Goal: Task Accomplishment & Management: Manage account settings

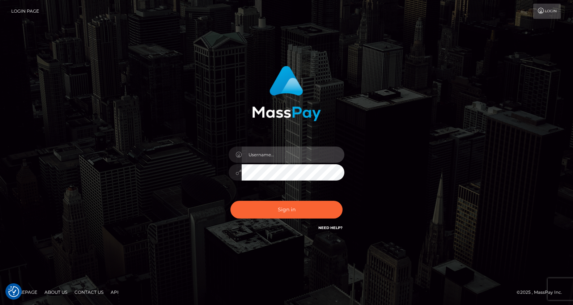
click at [274, 157] on input "text" at bounding box center [293, 155] width 103 height 16
type input "Drew Guizzetti"
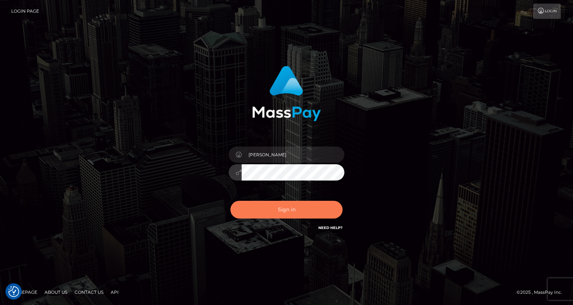
click at [286, 207] on button "Sign in" at bounding box center [286, 210] width 112 height 18
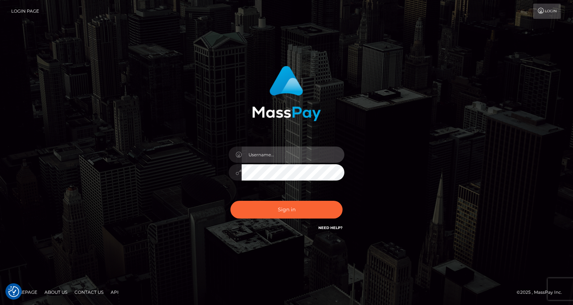
click at [274, 155] on input "text" at bounding box center [293, 155] width 103 height 16
type input "Drew Guizzetti"
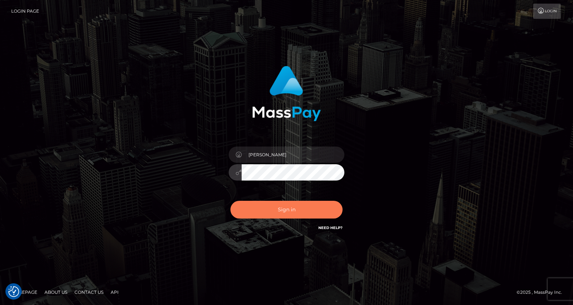
click at [289, 211] on button "Sign in" at bounding box center [286, 210] width 112 height 18
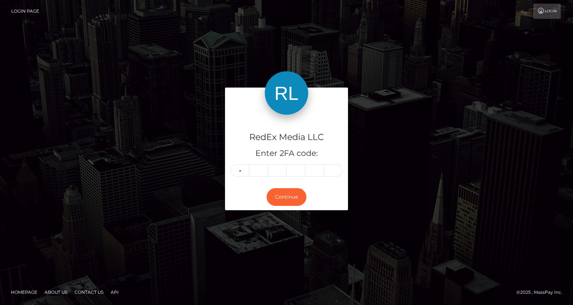
type input "9"
type input "5"
type input "4"
type input "2"
type input "4"
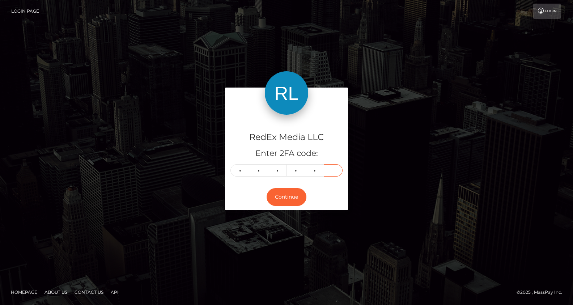
type input "6"
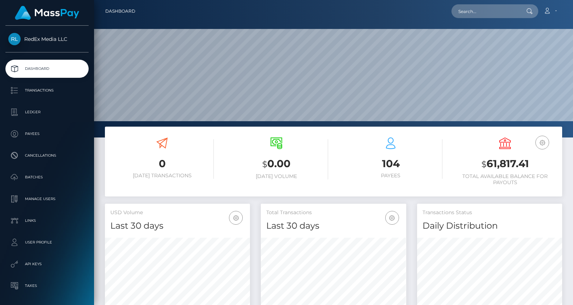
scroll to position [128, 145]
click at [42, 136] on p "Payees" at bounding box center [46, 133] width 77 height 11
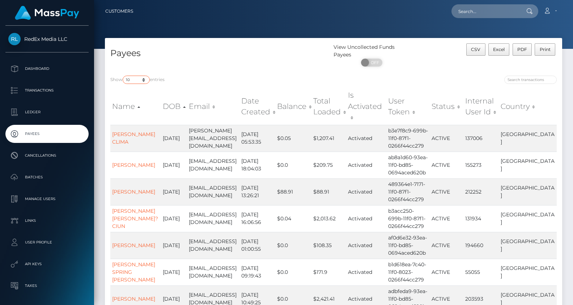
click at [141, 81] on select "10 25 50 100 250" at bounding box center [136, 80] width 27 height 8
select select "250"
click at [123, 76] on select "10 25 50 100 250" at bounding box center [136, 80] width 27 height 8
click at [239, 72] on div "Show 10 25 50 100 250 entries Name DOB Email Date Created Balance Total Loaded …" at bounding box center [333, 250] width 457 height 360
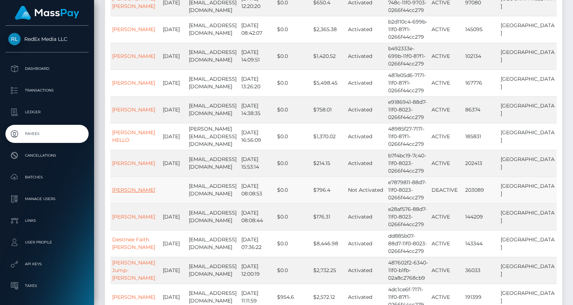
click at [131, 187] on link "Tala Noell HENNING" at bounding box center [133, 190] width 43 height 7
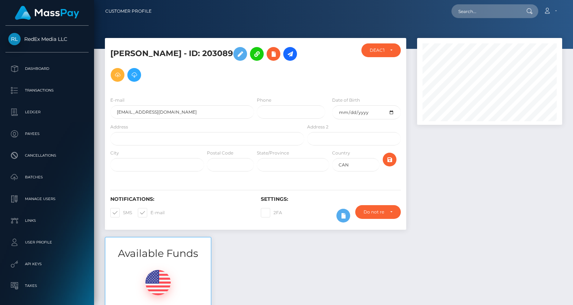
scroll to position [87, 145]
drag, startPoint x: 243, startPoint y: 52, endPoint x: 105, endPoint y: 54, distance: 137.5
click at [105, 54] on div "Tala Noell HENNING - ID: 203089" at bounding box center [205, 66] width 201 height 47
copy h5 "Tala Noell HENNING - ID: 203089"
click at [480, 204] on div at bounding box center [490, 137] width 156 height 199
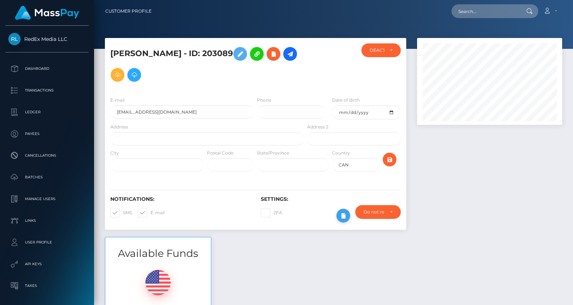
click at [343, 214] on icon at bounding box center [343, 215] width 9 height 9
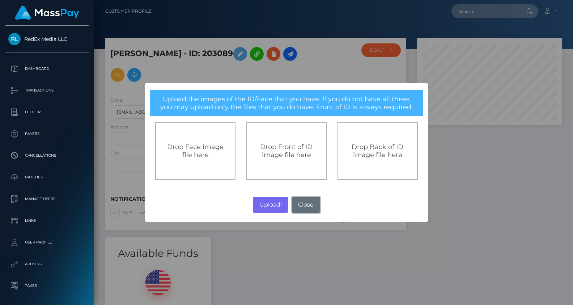
click at [311, 204] on button "Close" at bounding box center [306, 205] width 28 height 16
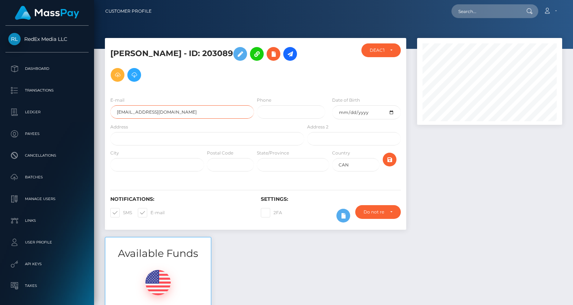
drag, startPoint x: 177, startPoint y: 113, endPoint x: 171, endPoint y: 113, distance: 5.8
click at [177, 113] on input "talanoellehenning@gmali.com" at bounding box center [182, 111] width 144 height 13
click at [170, 112] on input "talanoellehenning@gmali.com" at bounding box center [182, 111] width 144 height 13
type input "talanoellehenning@gmail.com"
click at [389, 161] on icon "submit" at bounding box center [389, 159] width 9 height 9
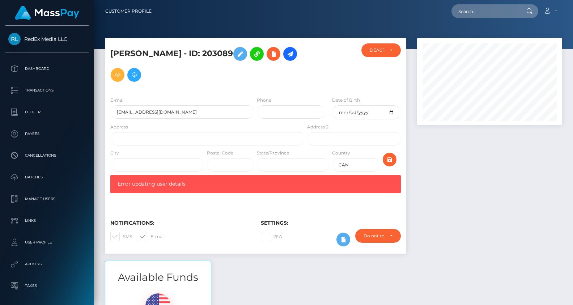
scroll to position [87, 145]
drag, startPoint x: 135, startPoint y: 111, endPoint x: 106, endPoint y: 110, distance: 29.3
click at [106, 110] on div "E-mail [EMAIL_ADDRESS][DOMAIN_NAME]" at bounding box center [180, 109] width 151 height 27
click at [38, 178] on p "Batches" at bounding box center [46, 177] width 77 height 11
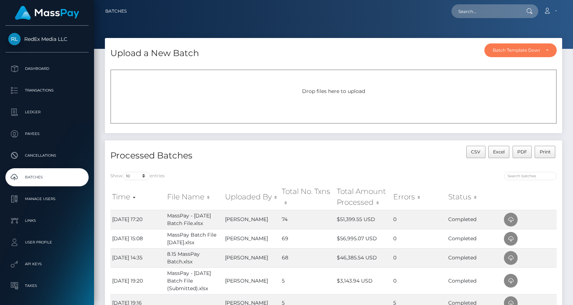
click at [548, 51] on div "Batch Template Download" at bounding box center [520, 50] width 72 height 14
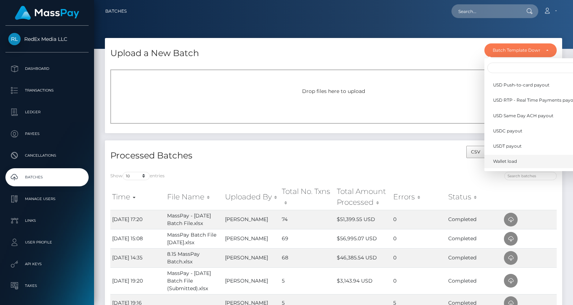
click at [509, 157] on link "Wallet load" at bounding box center [535, 161] width 102 height 13
select select "/batch_templates/Wallet load.xlsx"
select select
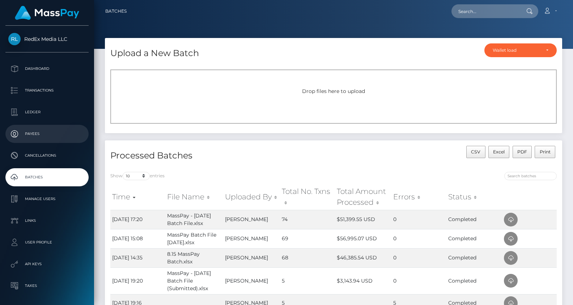
click at [36, 133] on p "Payees" at bounding box center [46, 133] width 77 height 11
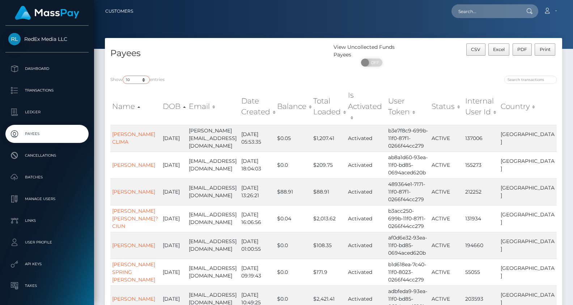
click at [144, 80] on select "10 25 50 100 250" at bounding box center [136, 80] width 27 height 8
select select "250"
click at [123, 76] on select "10 25 50 100 250" at bounding box center [136, 80] width 27 height 8
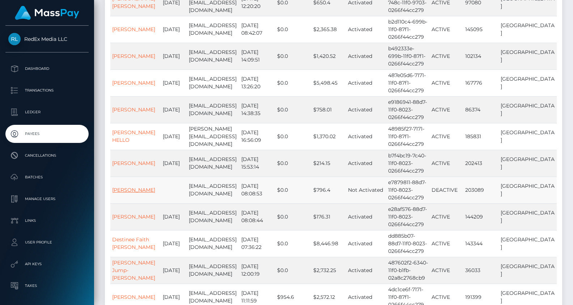
click at [124, 187] on link "Tala Noell HENNING" at bounding box center [133, 190] width 43 height 7
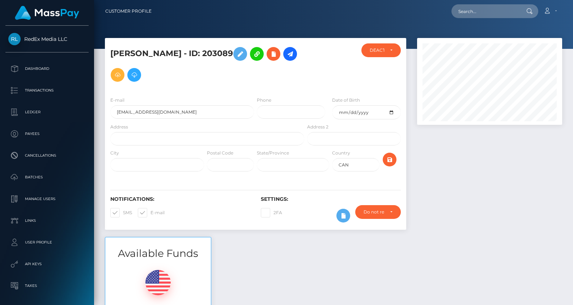
scroll to position [87, 145]
click at [186, 155] on div "City" at bounding box center [157, 160] width 94 height 22
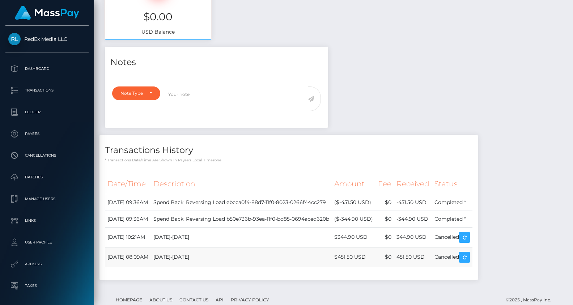
scroll to position [314, 0]
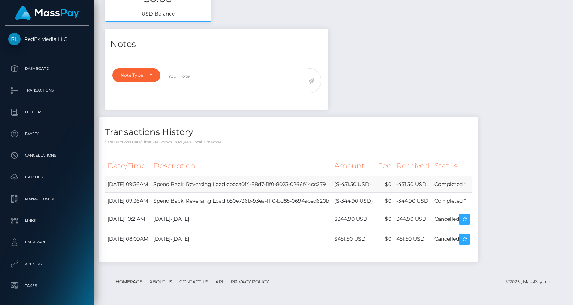
drag, startPoint x: 390, startPoint y: 185, endPoint x: 377, endPoint y: 184, distance: 13.8
click at [376, 184] on td "($-451.50 USD)" at bounding box center [354, 184] width 44 height 17
copy td "451.50"
click at [376, 241] on td "$451.50 USD" at bounding box center [354, 239] width 44 height 20
drag, startPoint x: 386, startPoint y: 240, endPoint x: 372, endPoint y: 237, distance: 14.0
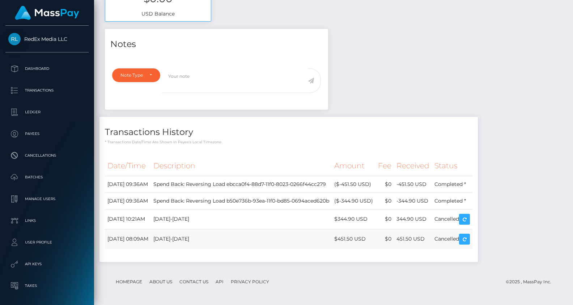
click at [372, 239] on td "$451.50 USD" at bounding box center [354, 239] width 44 height 20
copy td "451.50"
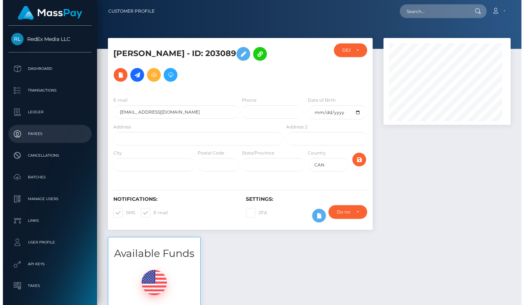
scroll to position [0, 0]
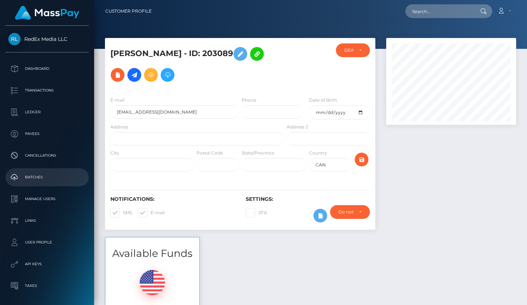
click at [33, 179] on p "Batches" at bounding box center [46, 177] width 77 height 11
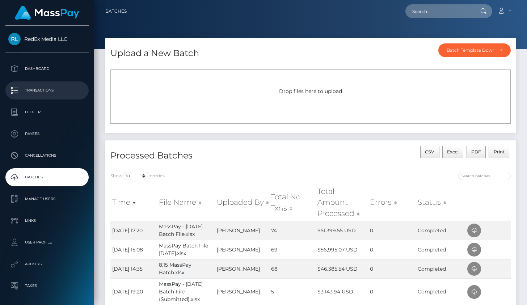
click at [35, 92] on p "Transactions" at bounding box center [46, 90] width 77 height 11
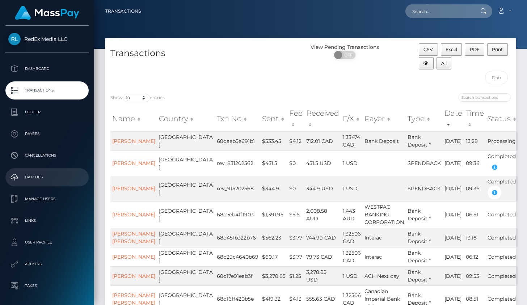
click at [32, 177] on p "Batches" at bounding box center [46, 177] width 77 height 11
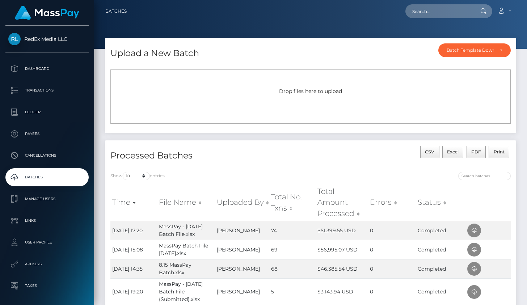
click at [317, 92] on span "Drop files here to upload" at bounding box center [310, 91] width 63 height 7
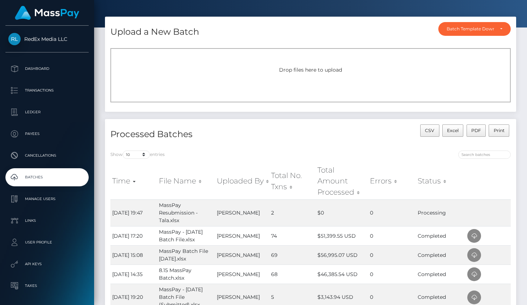
scroll to position [22, 0]
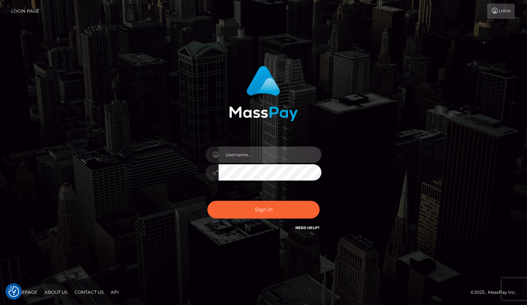
click at [242, 147] on input "text" at bounding box center [270, 155] width 103 height 16
type input "Drew Guizzetti"
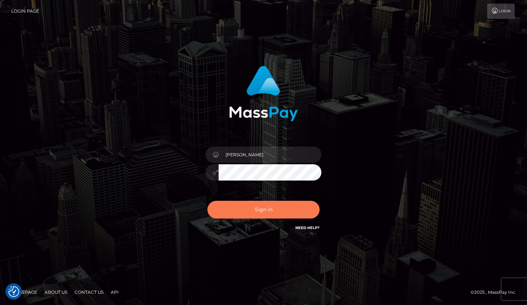
click at [270, 209] on button "Sign in" at bounding box center [263, 210] width 112 height 18
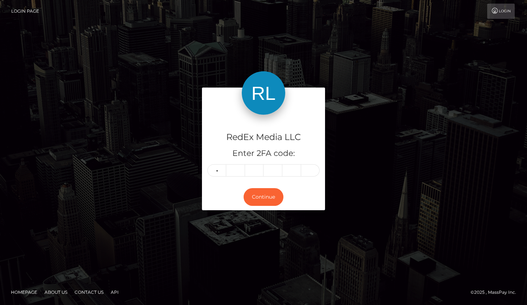
type input "7"
type input "8"
type input "7"
type input "2"
type input "4"
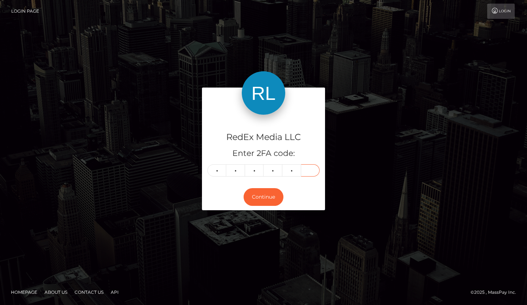
type input "3"
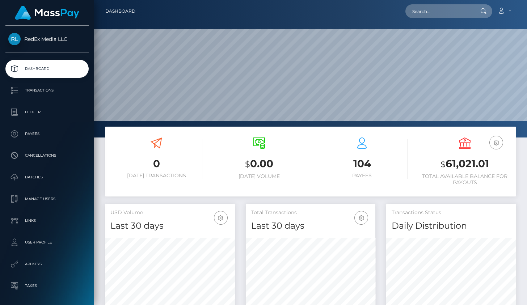
scroll to position [128, 130]
click at [36, 177] on p "Batches" at bounding box center [46, 177] width 77 height 11
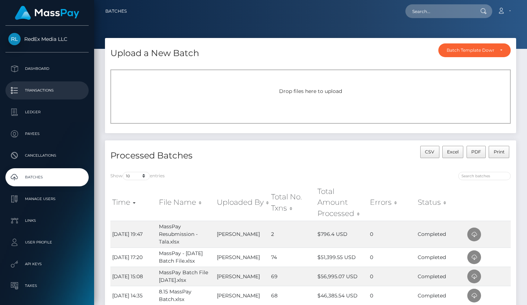
click at [47, 90] on p "Transactions" at bounding box center [46, 90] width 77 height 11
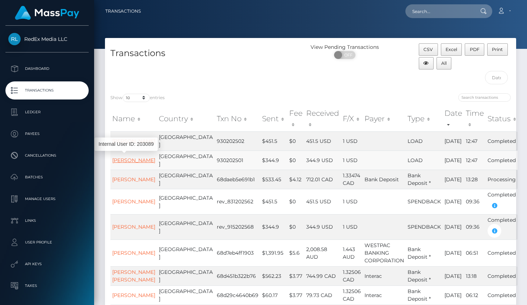
click at [129, 157] on link "Tala Noell Henning" at bounding box center [133, 160] width 43 height 7
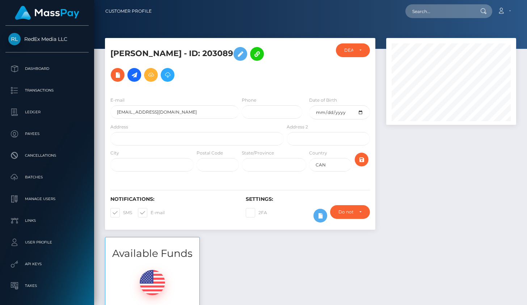
scroll to position [87, 130]
click at [38, 181] on p "Batches" at bounding box center [46, 177] width 77 height 11
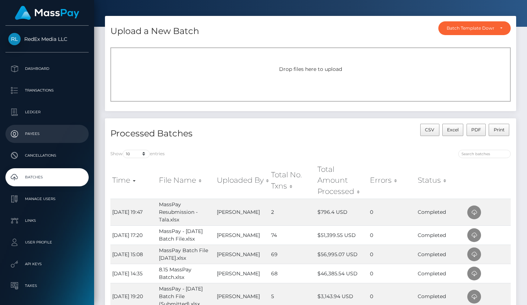
scroll to position [20, 0]
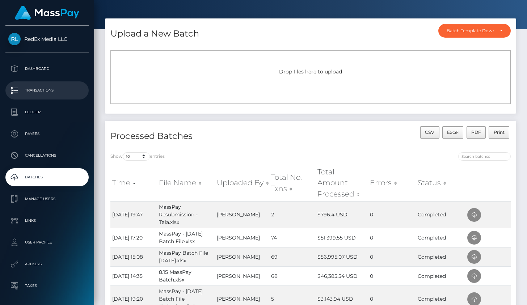
click at [29, 97] on link "Transactions" at bounding box center [46, 90] width 83 height 18
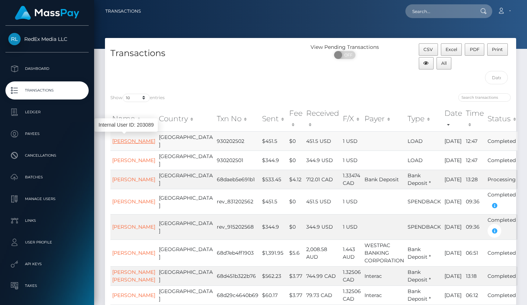
click at [124, 143] on link "Tala Noell Henning" at bounding box center [133, 141] width 43 height 7
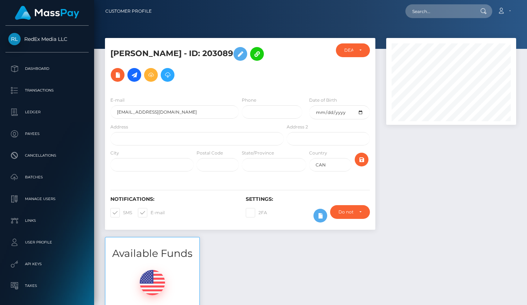
scroll to position [87, 130]
drag, startPoint x: 213, startPoint y: 53, endPoint x: 240, endPoint y: 53, distance: 26.0
click at [239, 53] on h5 "[PERSON_NAME] - ID: 203089" at bounding box center [194, 64] width 169 height 42
copy h5 "203089"
click at [443, 173] on div at bounding box center [451, 137] width 141 height 199
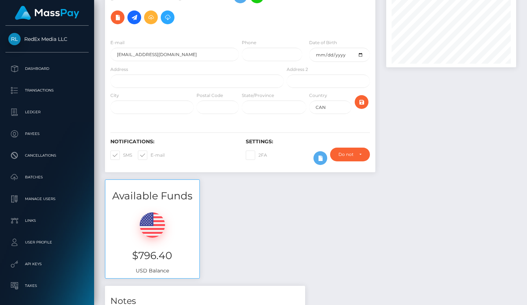
scroll to position [0, 0]
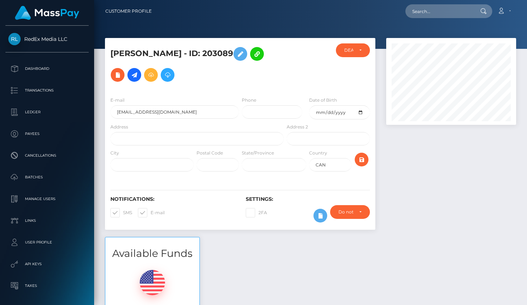
click at [448, 210] on div at bounding box center [451, 137] width 141 height 199
click at [171, 112] on input "[EMAIL_ADDRESS][DOMAIN_NAME]" at bounding box center [174, 111] width 128 height 13
type input "[EMAIL_ADDRESS][DOMAIN_NAME]"
click at [363, 157] on icon "submit" at bounding box center [361, 159] width 9 height 9
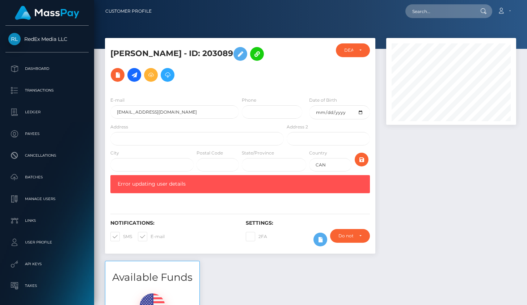
scroll to position [87, 130]
